Goal: Task Accomplishment & Management: Complete application form

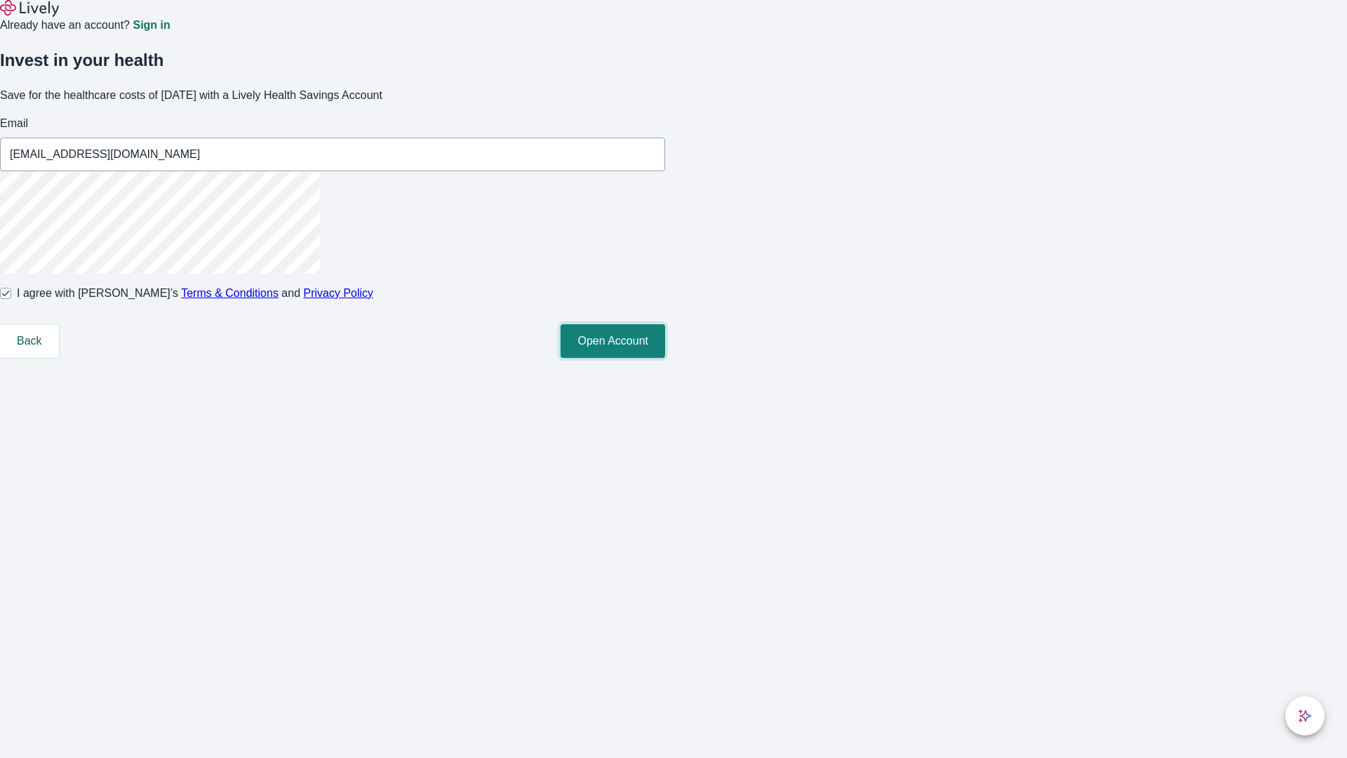
click at [665, 358] on button "Open Account" at bounding box center [613, 341] width 105 height 34
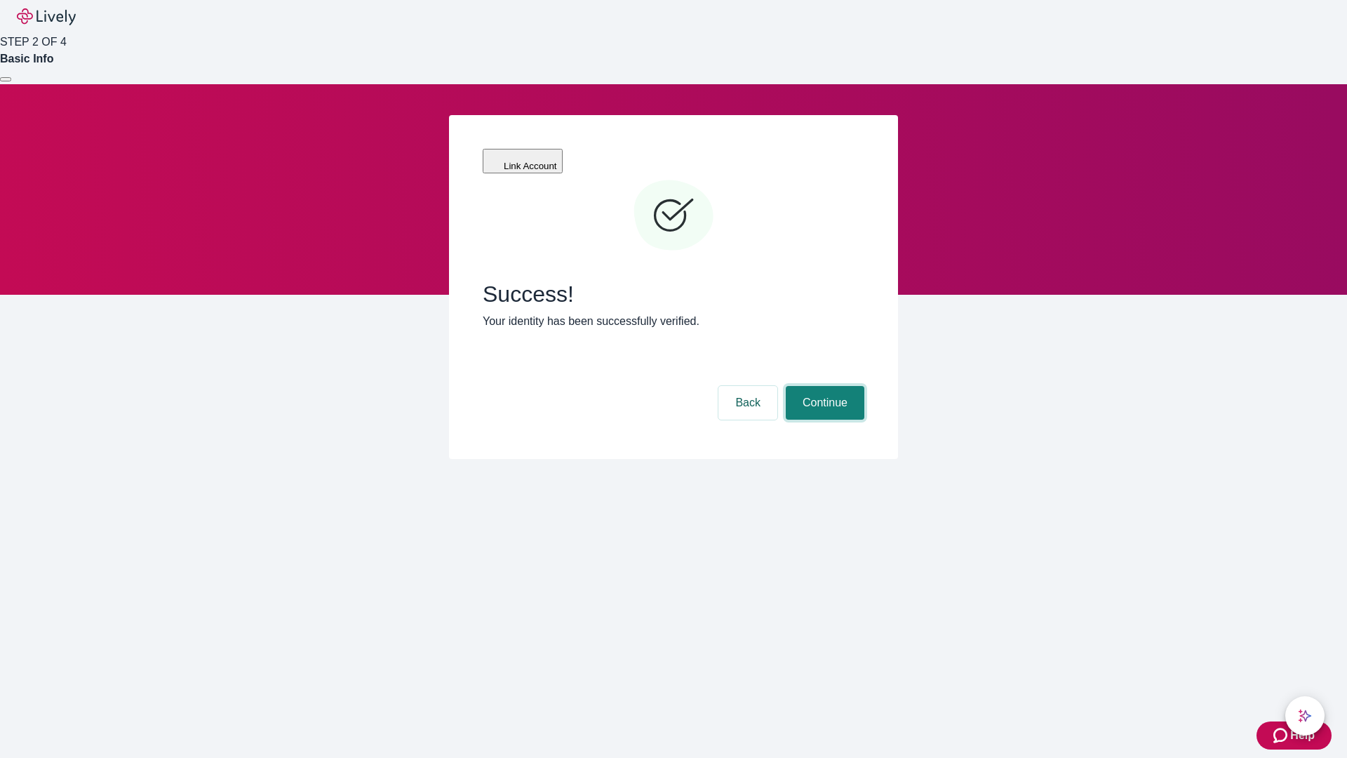
click at [823, 386] on button "Continue" at bounding box center [825, 403] width 79 height 34
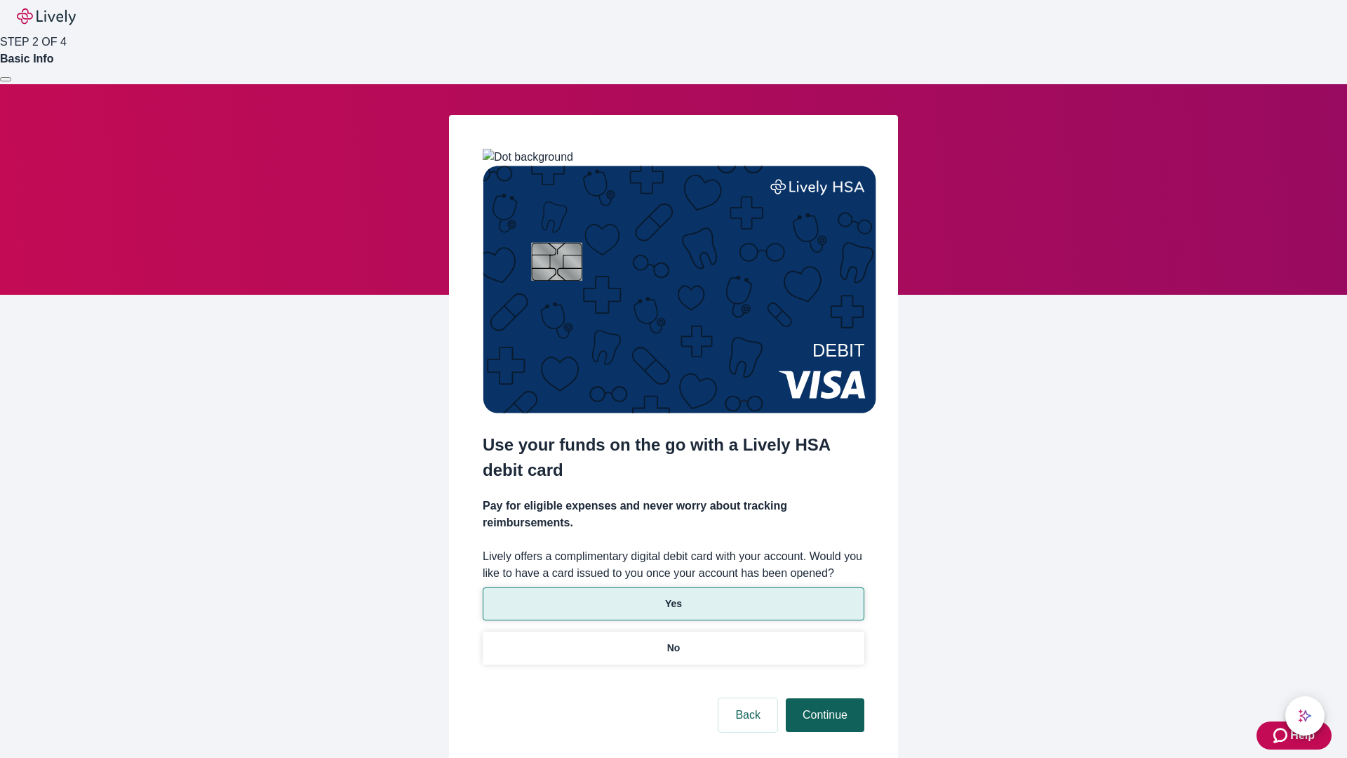
click at [673, 596] on p "Yes" at bounding box center [673, 603] width 17 height 15
click at [823, 698] on button "Continue" at bounding box center [825, 715] width 79 height 34
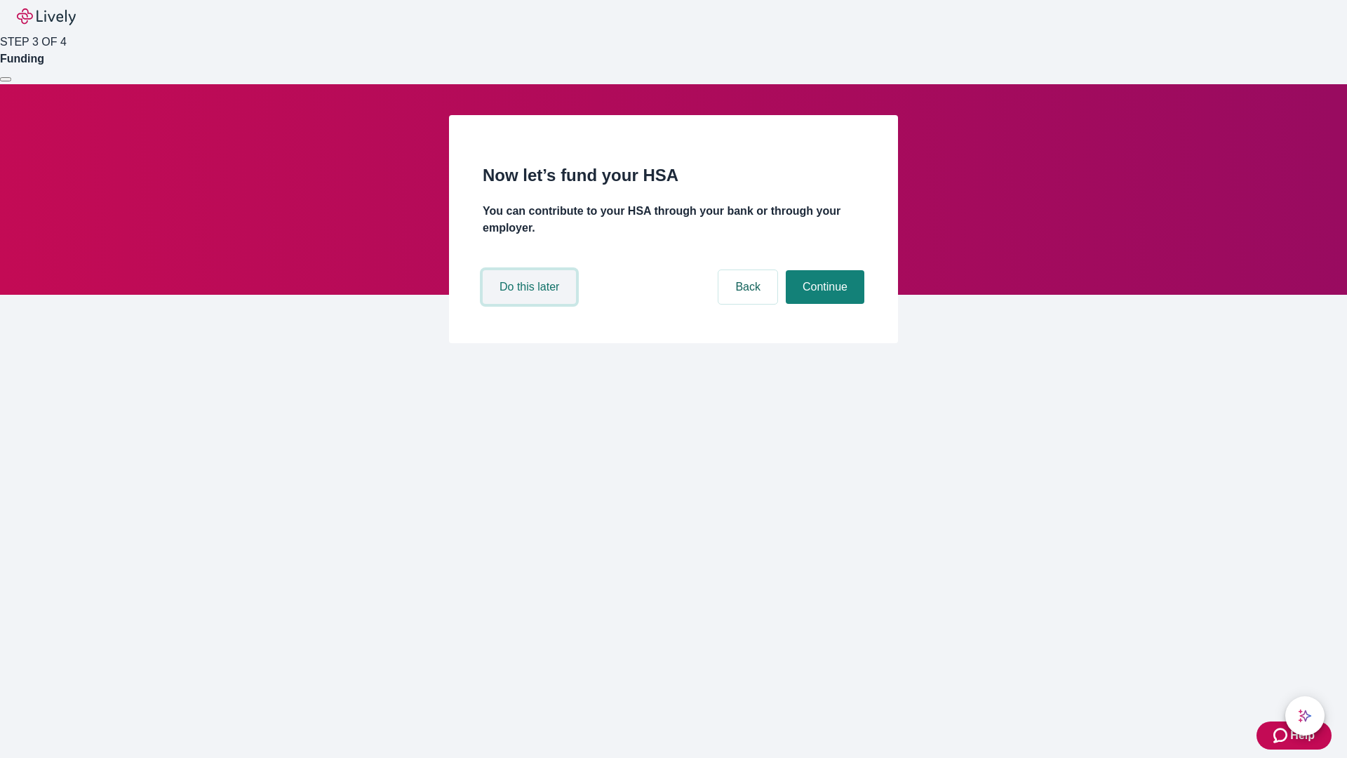
click at [531, 304] on button "Do this later" at bounding box center [529, 287] width 93 height 34
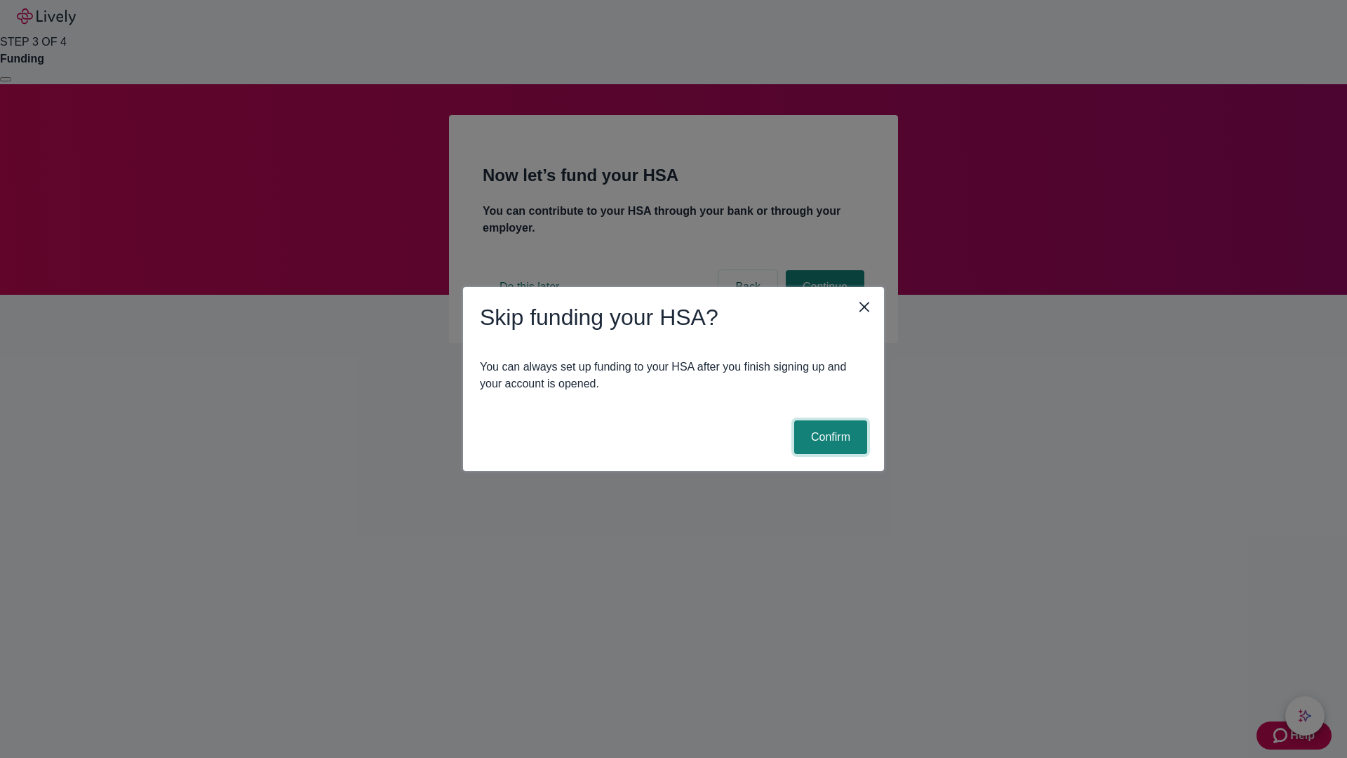
click at [829, 437] on button "Confirm" at bounding box center [830, 437] width 73 height 34
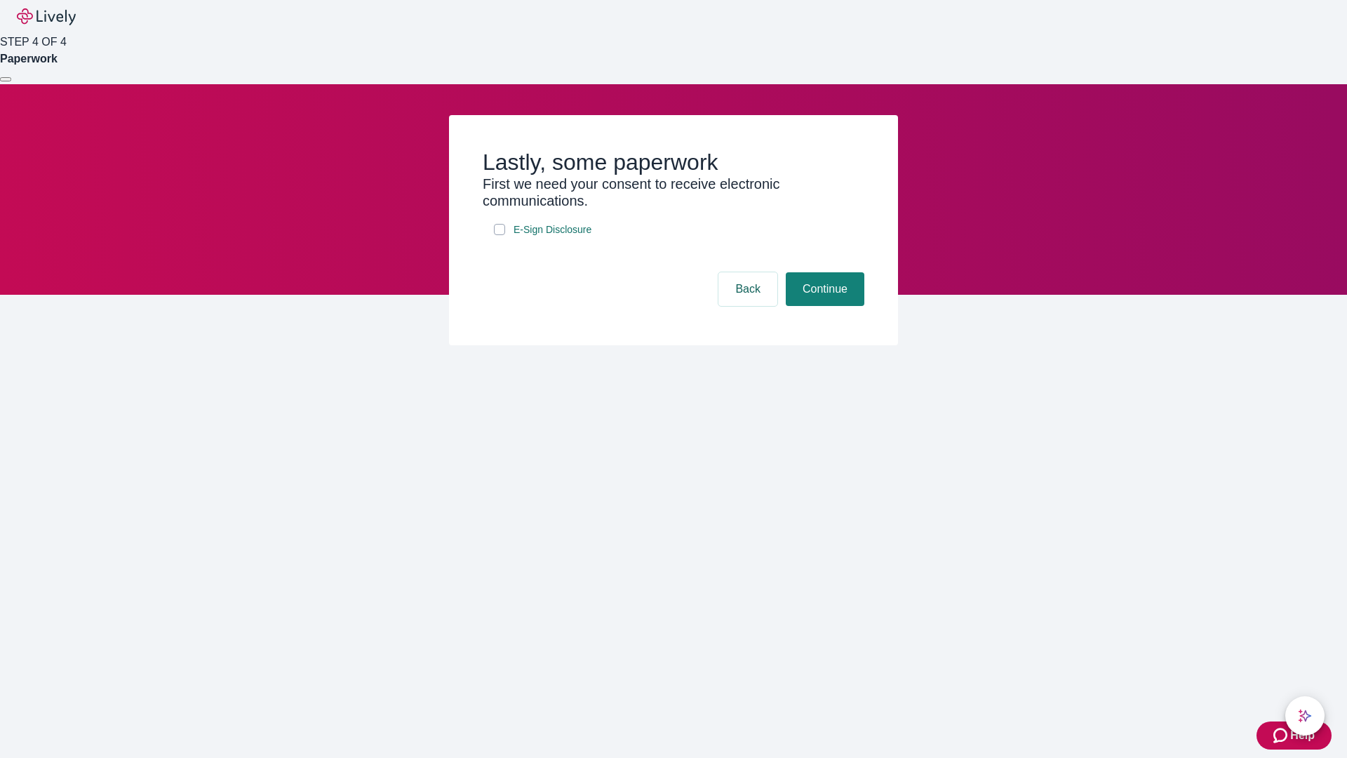
click at [500, 235] on input "E-Sign Disclosure" at bounding box center [499, 229] width 11 height 11
checkbox input "true"
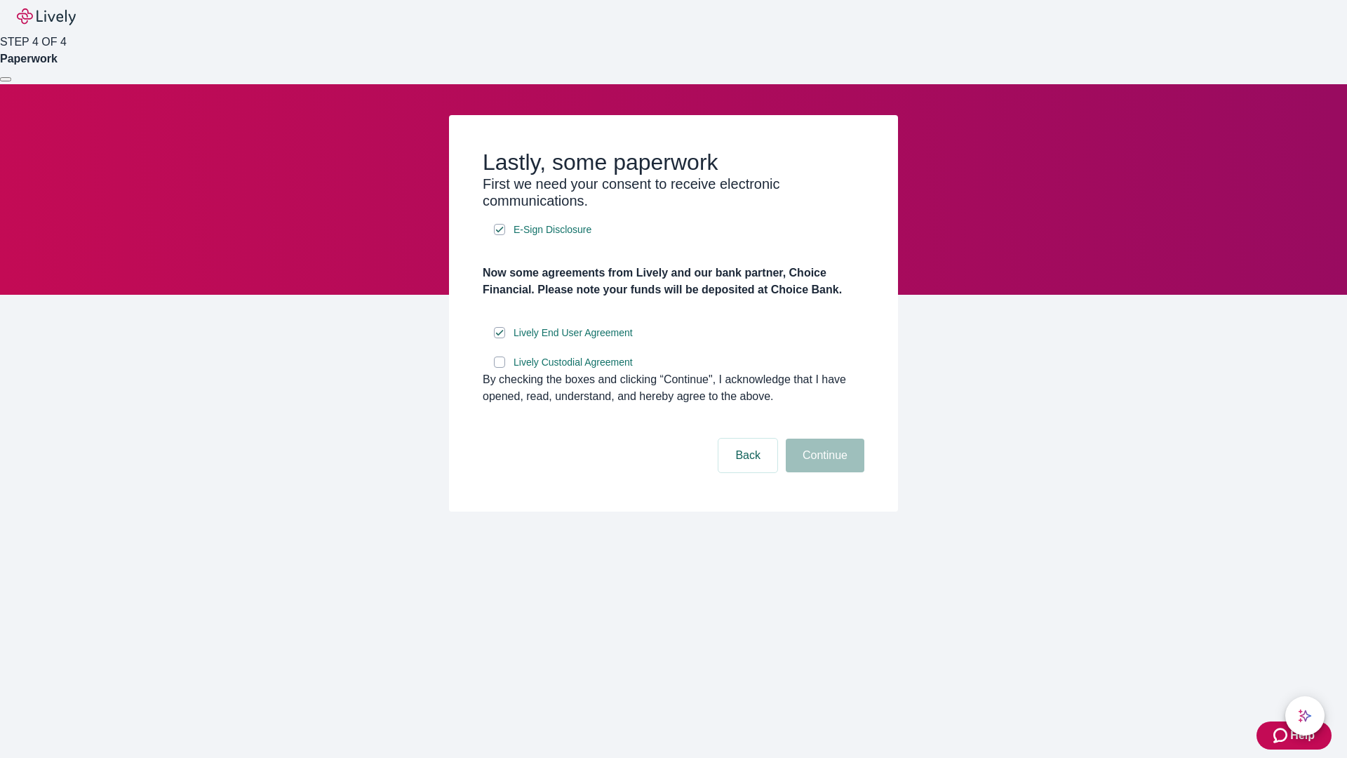
click at [500, 368] on input "Lively Custodial Agreement" at bounding box center [499, 361] width 11 height 11
checkbox input "true"
click at [823, 472] on button "Continue" at bounding box center [825, 456] width 79 height 34
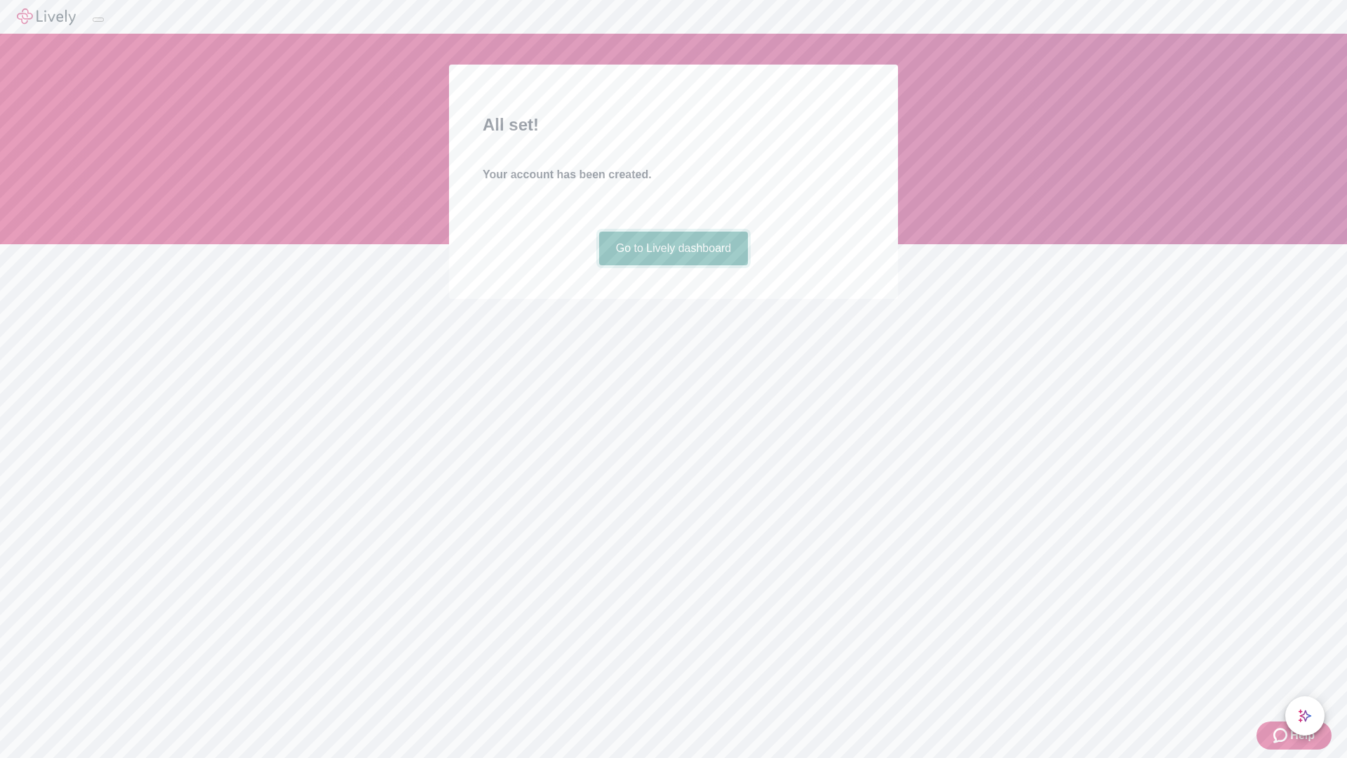
click at [673, 265] on link "Go to Lively dashboard" at bounding box center [673, 249] width 149 height 34
